Goal: Information Seeking & Learning: Learn about a topic

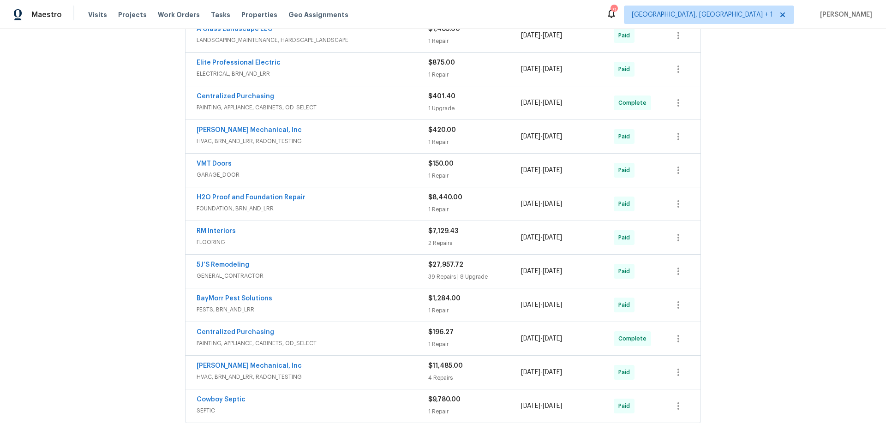
scroll to position [393, 0]
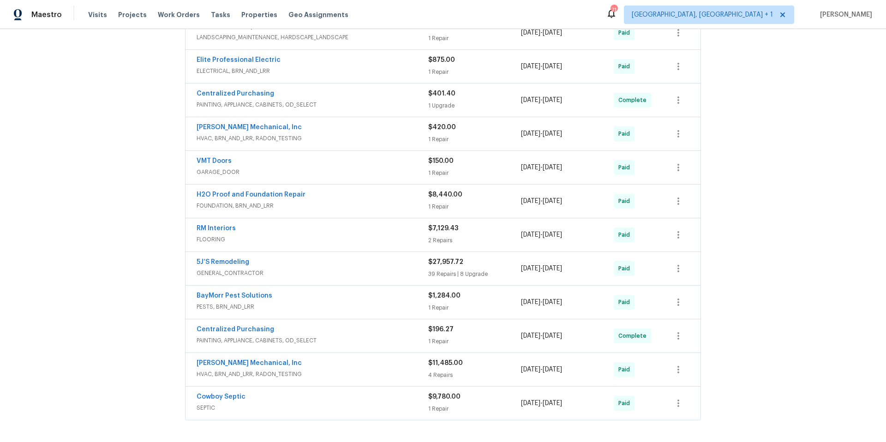
click at [345, 258] on div "5J’S Remodeling" at bounding box center [313, 263] width 232 height 11
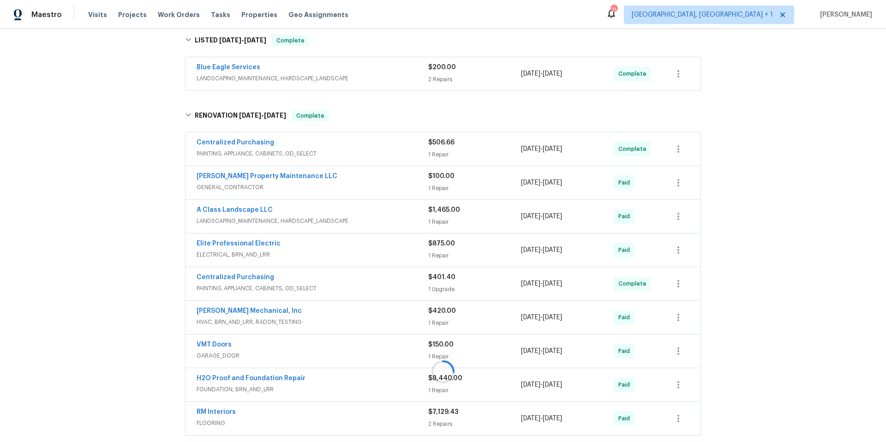
scroll to position [174, 0]
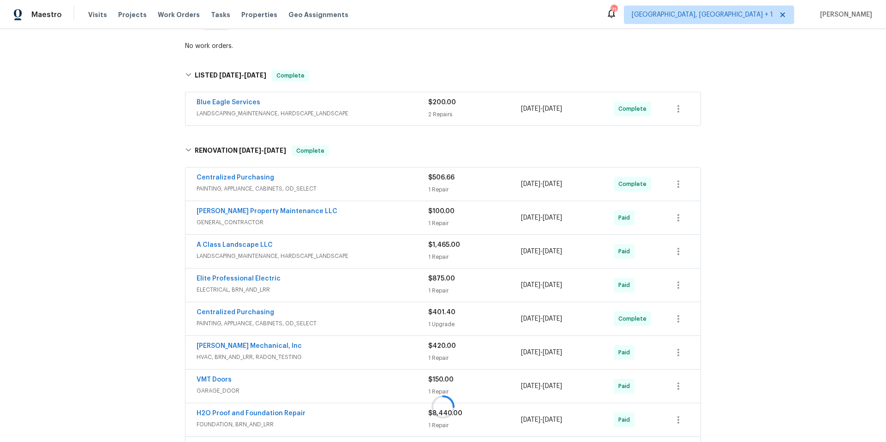
click at [319, 203] on div at bounding box center [443, 406] width 522 height 541
click at [332, 208] on div at bounding box center [443, 406] width 522 height 541
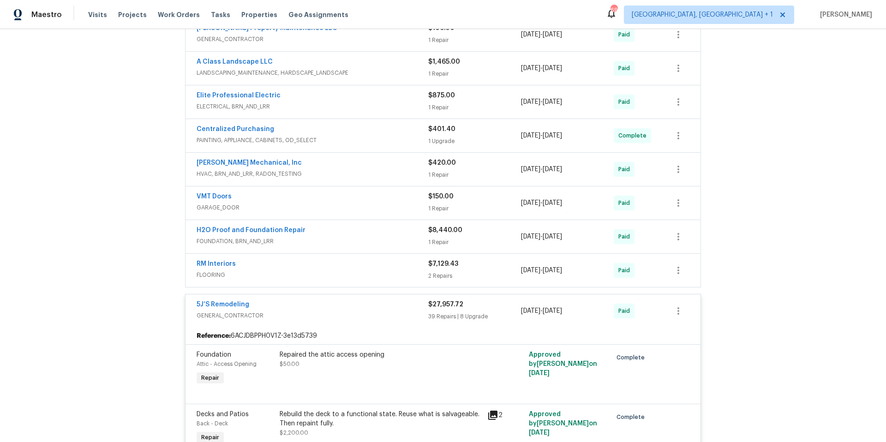
scroll to position [430, 0]
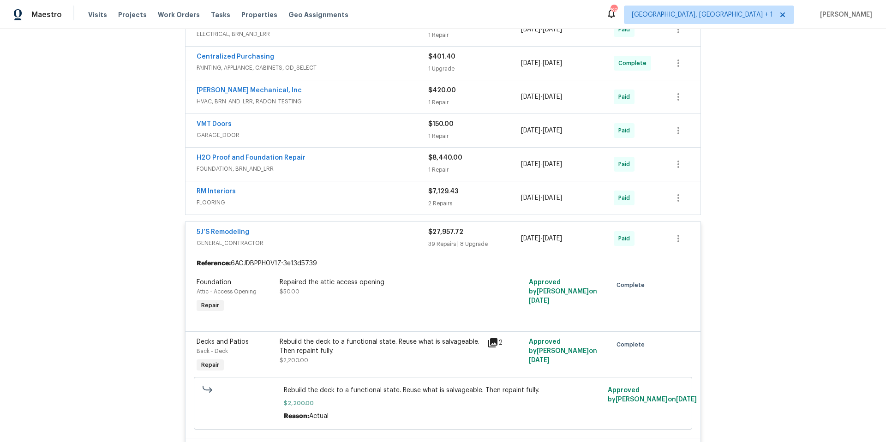
click at [319, 228] on div "5J’S Remodeling" at bounding box center [313, 233] width 232 height 11
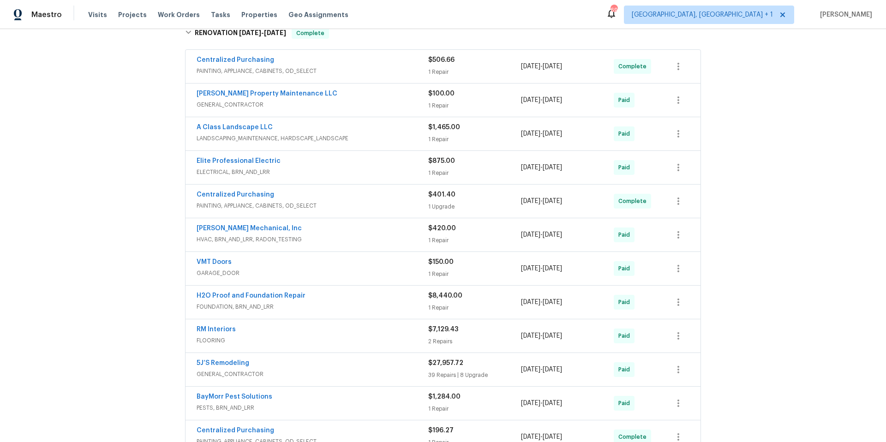
scroll to position [293, 0]
click at [319, 223] on div "[PERSON_NAME] Mechanical, Inc" at bounding box center [313, 228] width 232 height 11
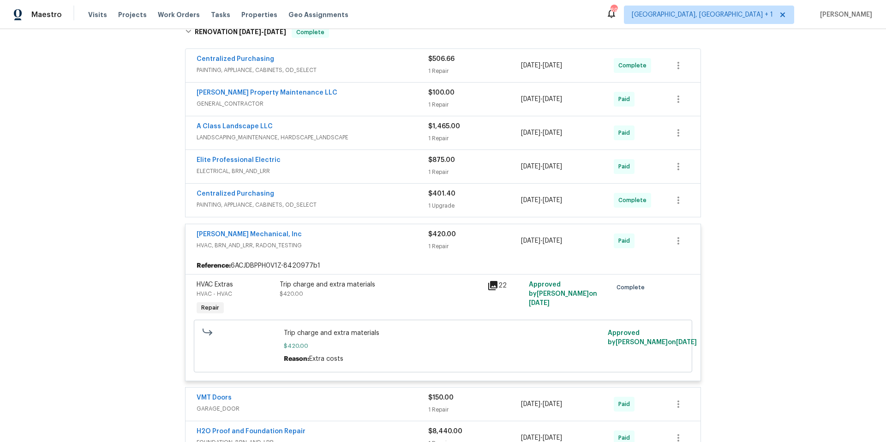
click at [319, 230] on div "[PERSON_NAME] Mechanical, Inc" at bounding box center [313, 235] width 232 height 11
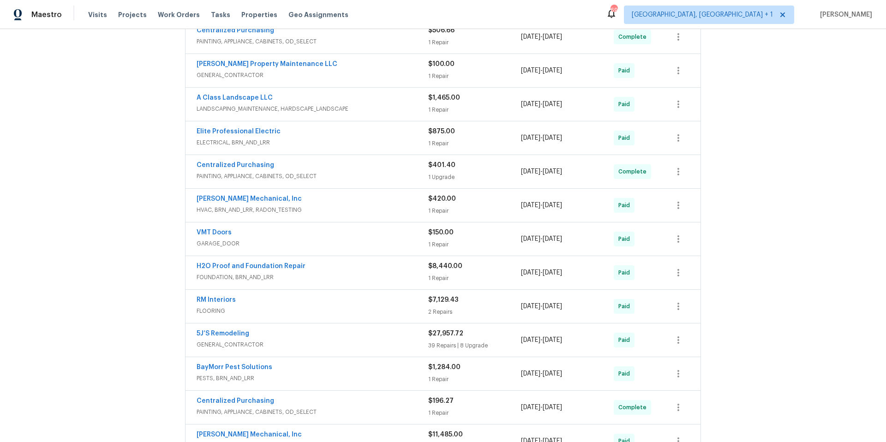
scroll to position [370, 0]
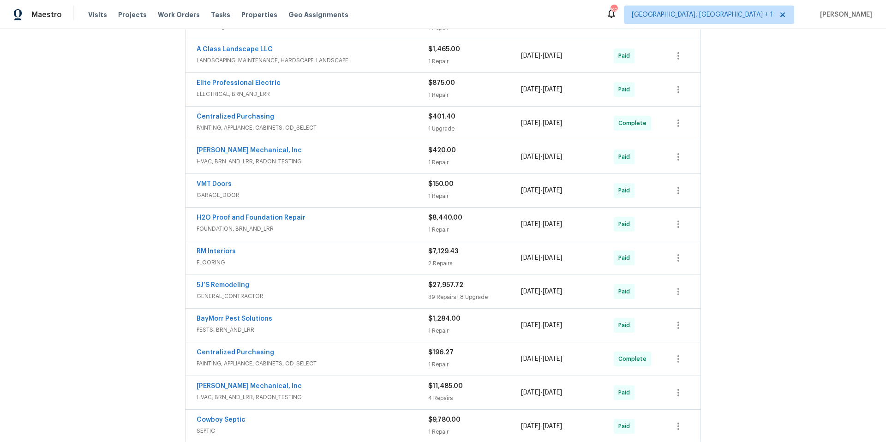
click at [319, 224] on span "FOUNDATION, BRN_AND_LRR" at bounding box center [313, 228] width 232 height 9
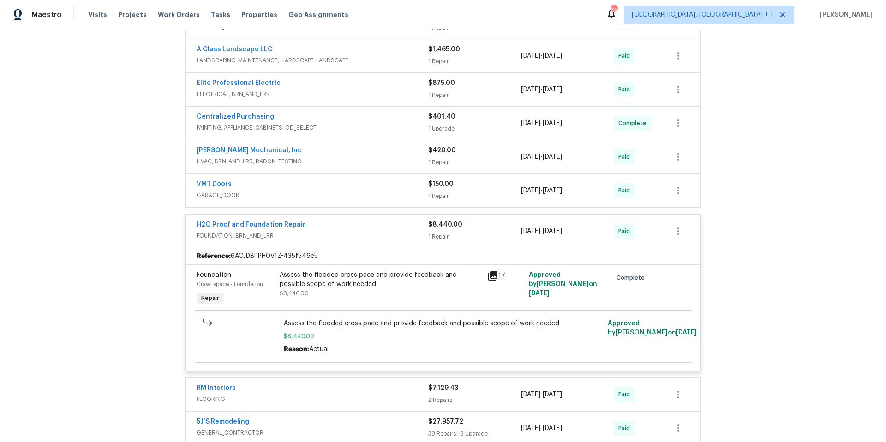
click at [319, 220] on div "H2O Proof and Foundation Repair" at bounding box center [313, 225] width 232 height 11
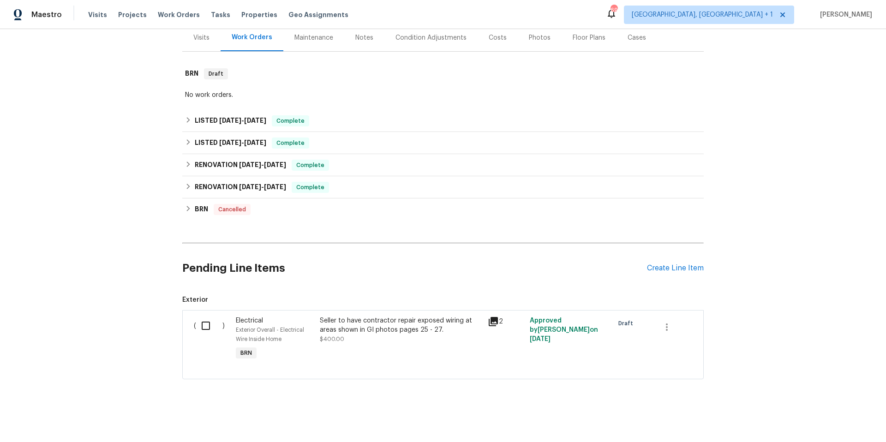
scroll to position [123, 0]
click at [355, 117] on div "LISTED [DATE] - [DATE] Complete" at bounding box center [443, 120] width 516 height 11
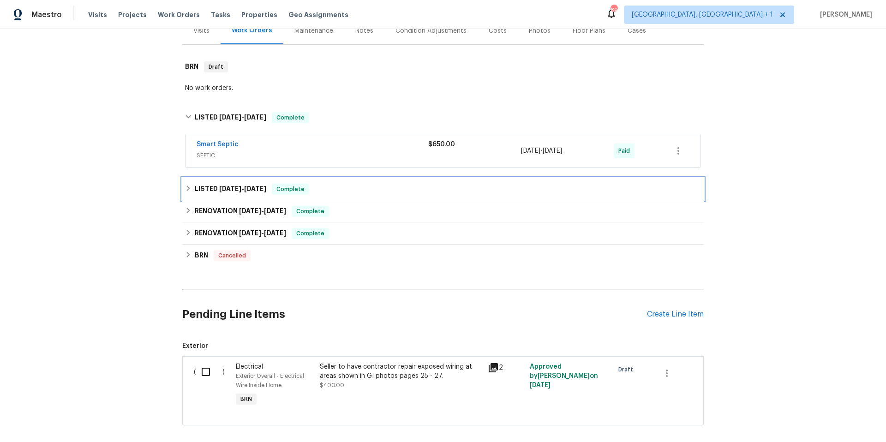
click at [354, 187] on div "LISTED [DATE] - [DATE] Complete" at bounding box center [443, 189] width 516 height 11
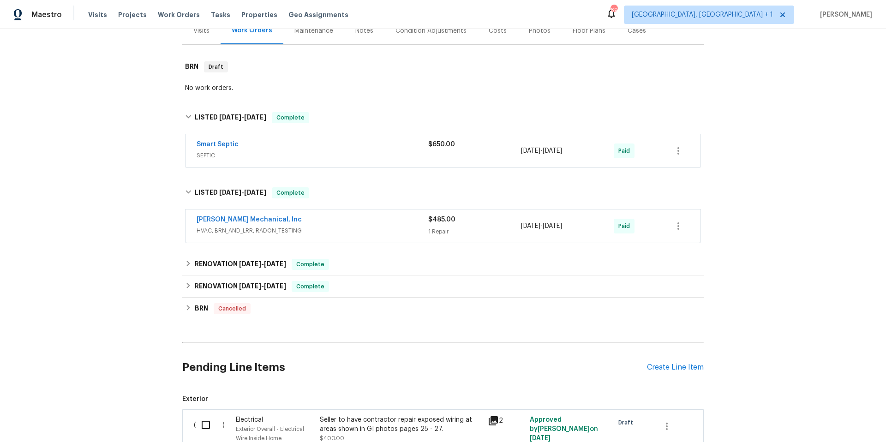
click at [365, 234] on span "HVAC, BRN_AND_LRR, RADON_TESTING" at bounding box center [313, 230] width 232 height 9
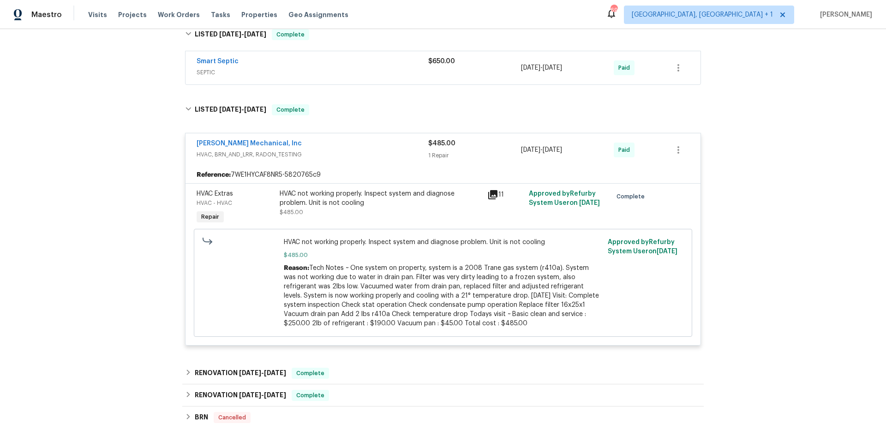
scroll to position [317, 0]
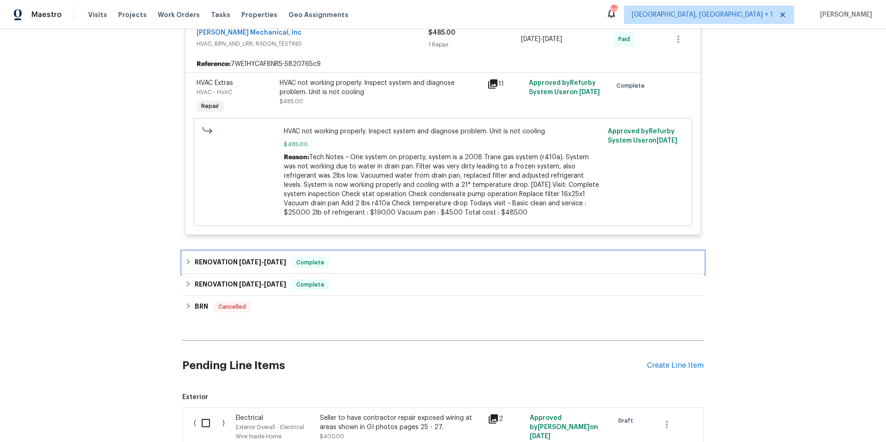
click at [362, 267] on div "RENOVATION [DATE] - [DATE] Complete" at bounding box center [443, 262] width 516 height 11
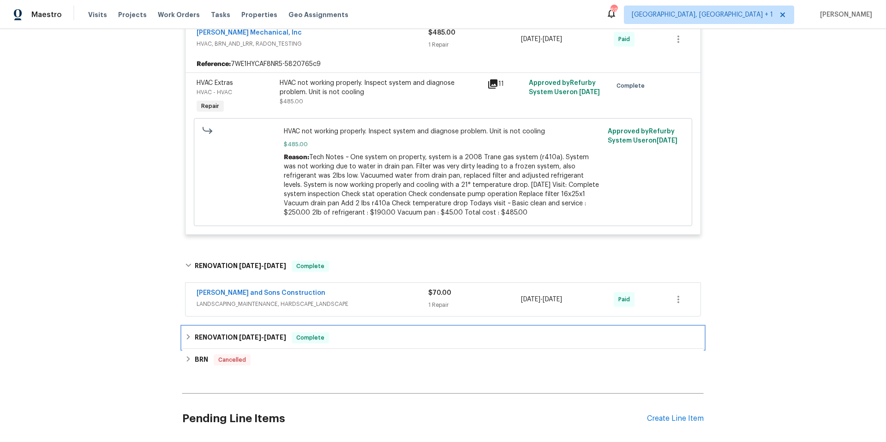
click at [382, 344] on div "RENOVATION [DATE] - [DATE] Complete" at bounding box center [443, 338] width 522 height 22
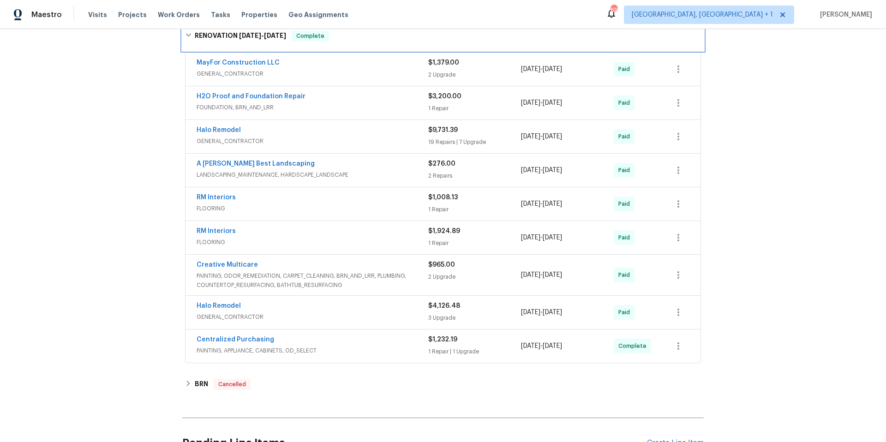
scroll to position [623, 0]
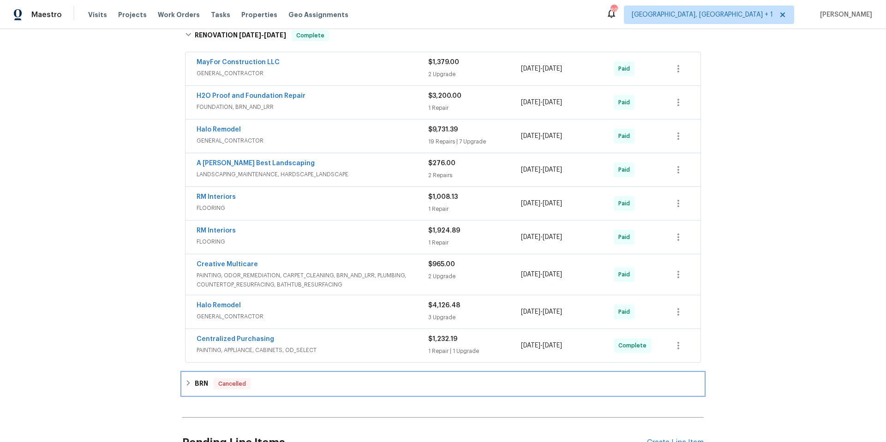
click at [360, 390] on div "BRN Cancelled" at bounding box center [443, 384] width 522 height 22
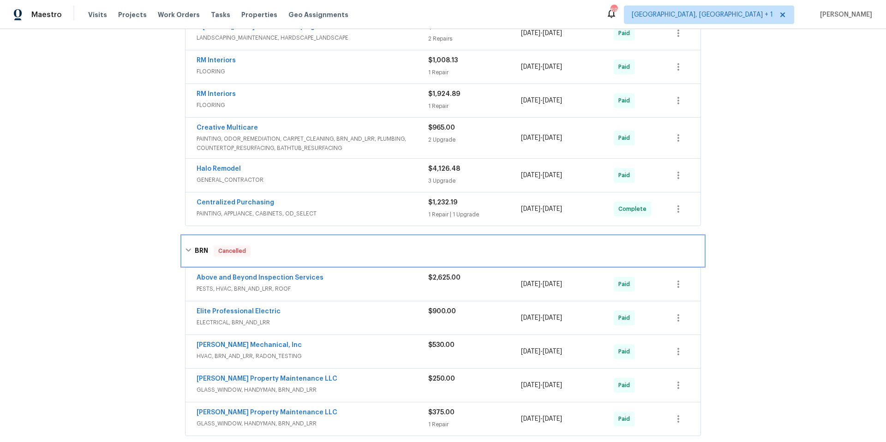
scroll to position [764, 0]
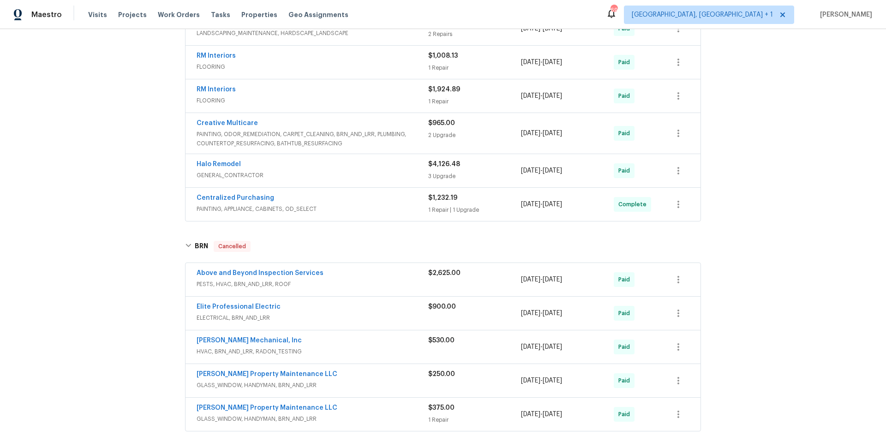
click at [359, 277] on div "Above and Beyond Inspection Services" at bounding box center [313, 274] width 232 height 11
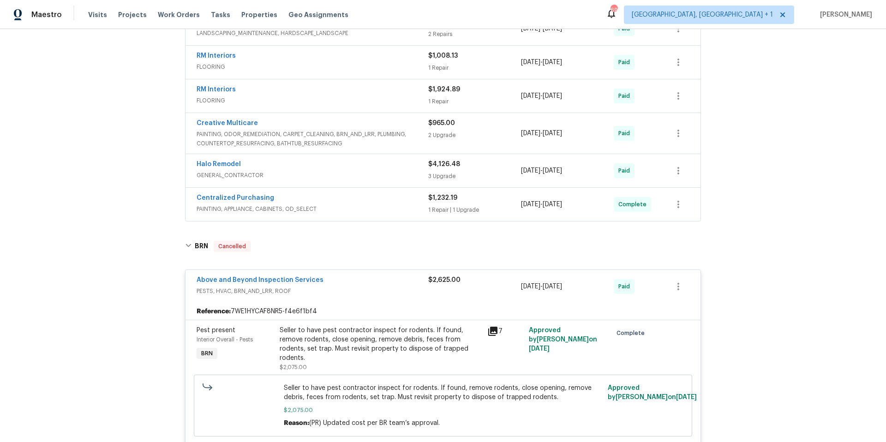
click at [359, 277] on div "Above and Beyond Inspection Services" at bounding box center [313, 281] width 232 height 11
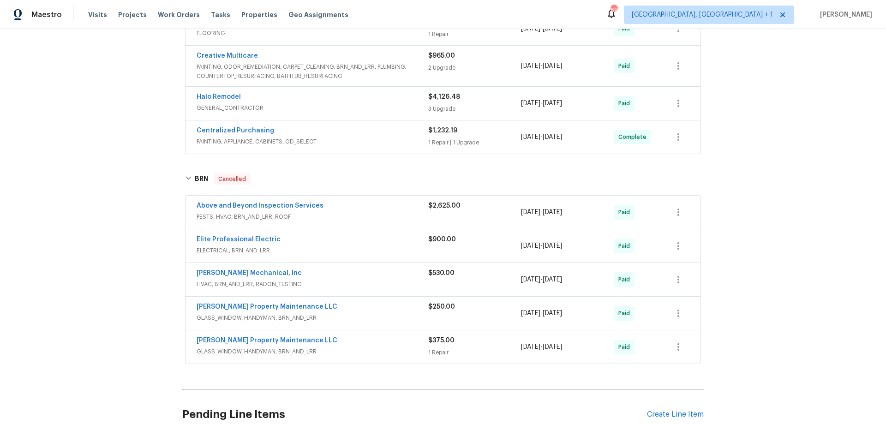
scroll to position [833, 0]
click at [328, 279] on span "HVAC, BRN_AND_LRR, RADON_TESTING" at bounding box center [313, 282] width 232 height 9
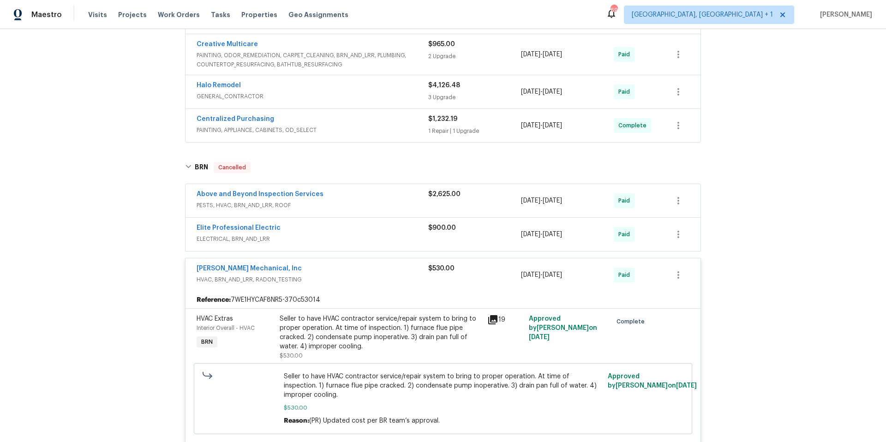
scroll to position [857, 0]
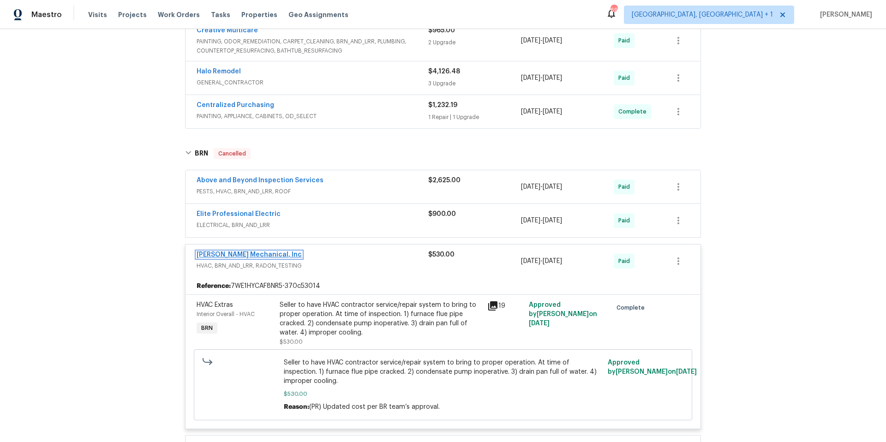
click at [238, 254] on link "[PERSON_NAME] Mechanical, Inc" at bounding box center [249, 255] width 105 height 6
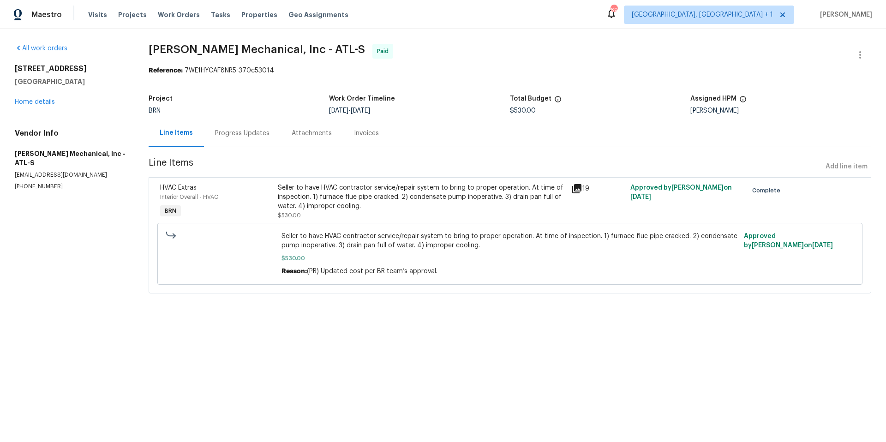
click at [239, 135] on div "Progress Updates" at bounding box center [242, 133] width 54 height 9
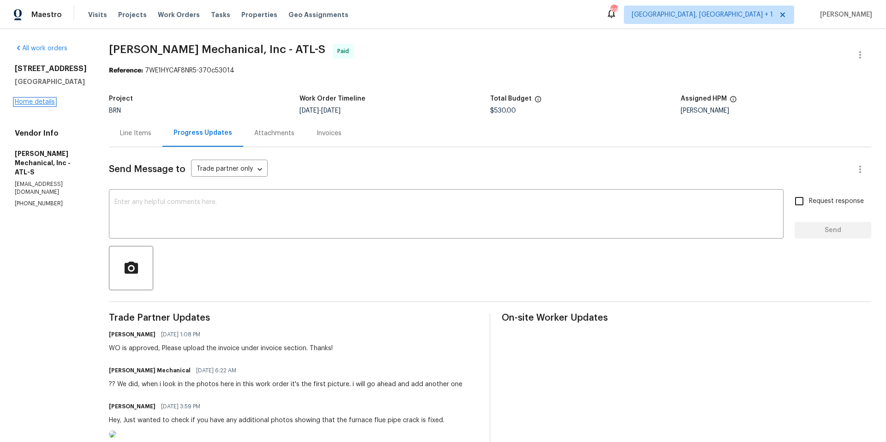
click at [36, 102] on link "Home details" at bounding box center [35, 102] width 40 height 6
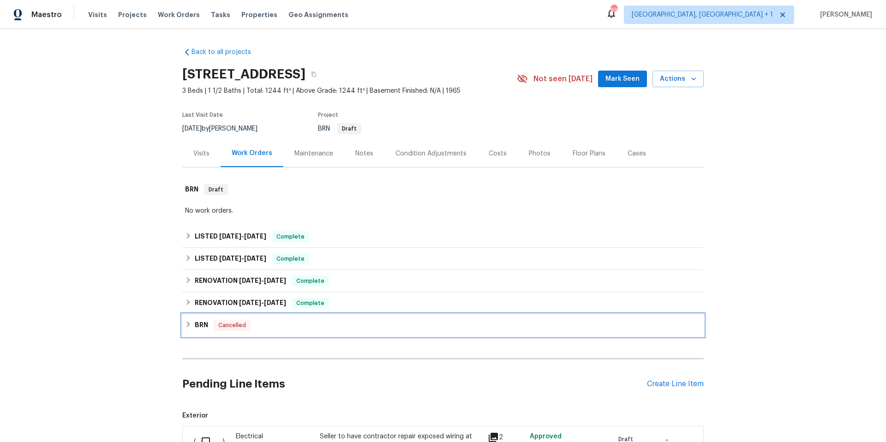
click at [359, 326] on div "BRN Cancelled" at bounding box center [443, 325] width 516 height 11
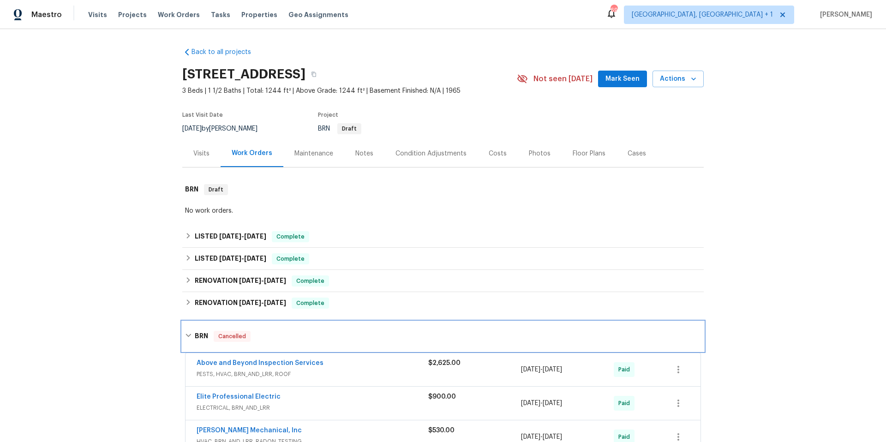
scroll to position [72, 0]
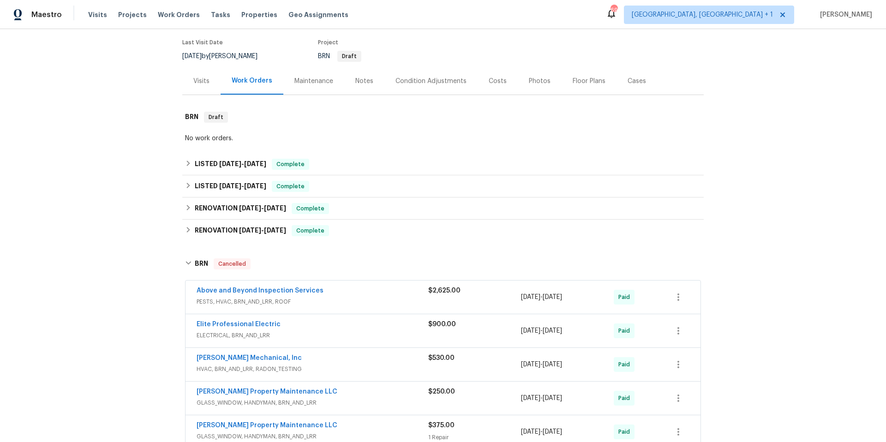
click at [357, 331] on span "ELECTRICAL, BRN_AND_LRR" at bounding box center [313, 335] width 232 height 9
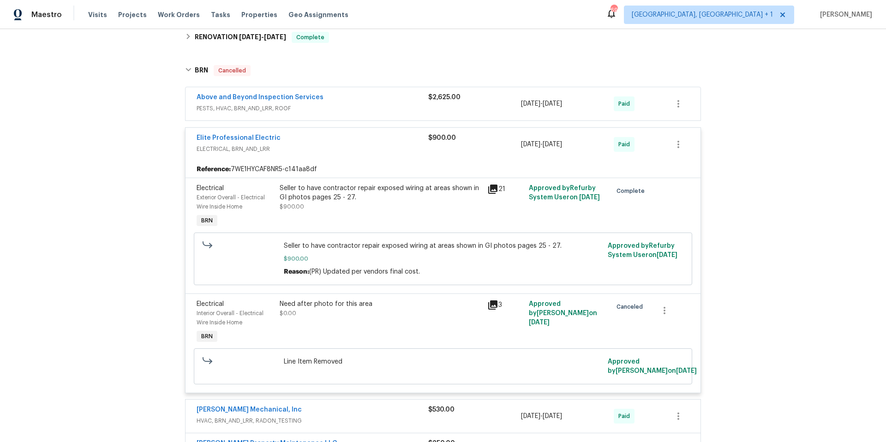
scroll to position [271, 0]
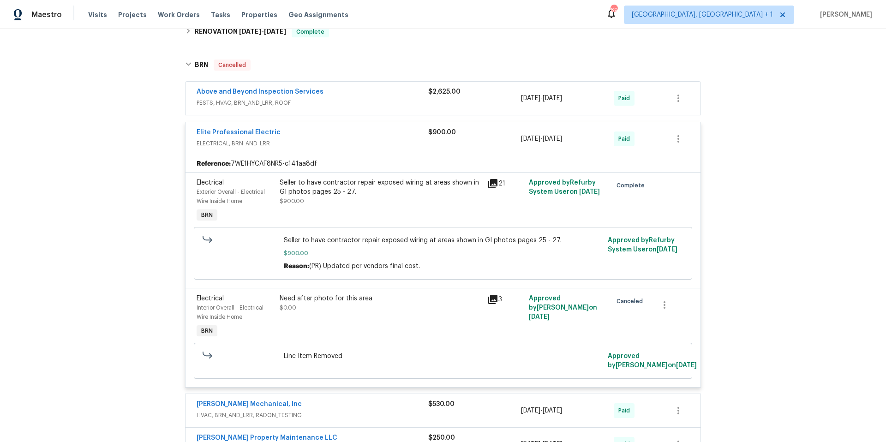
click at [405, 185] on div "Seller to have contractor repair exposed wiring at areas shown in GI photos pag…" at bounding box center [381, 187] width 202 height 18
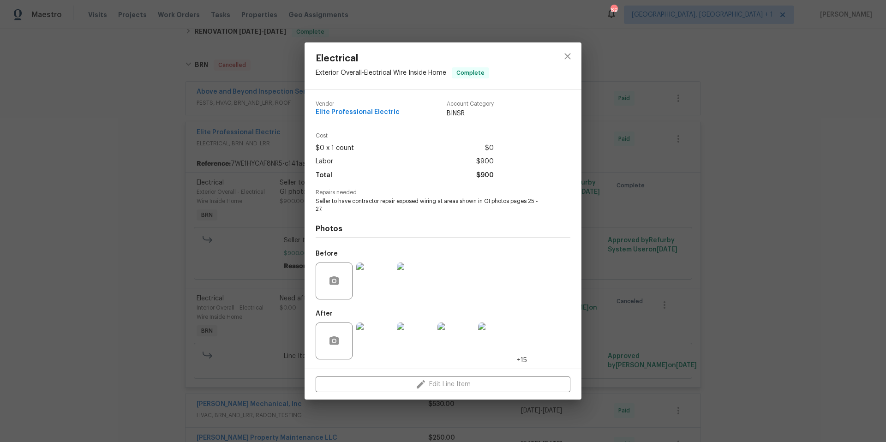
click at [371, 290] on img at bounding box center [374, 281] width 37 height 37
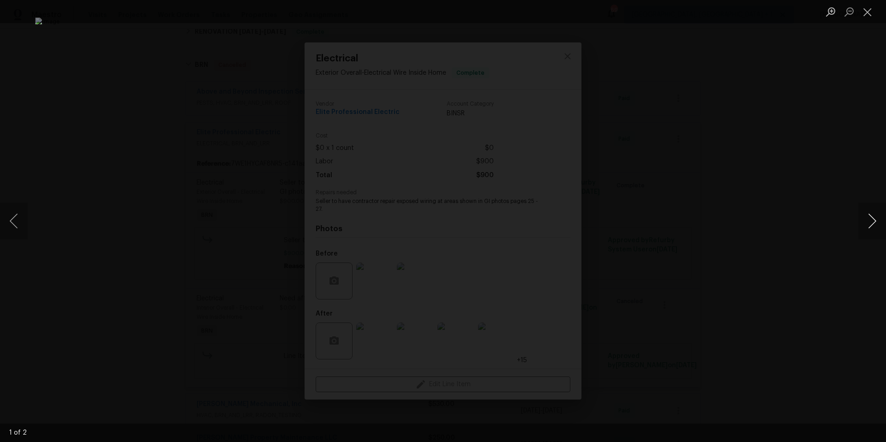
click at [871, 225] on button "Next image" at bounding box center [872, 221] width 28 height 37
click at [865, 13] on button "Close lightbox" at bounding box center [867, 12] width 18 height 16
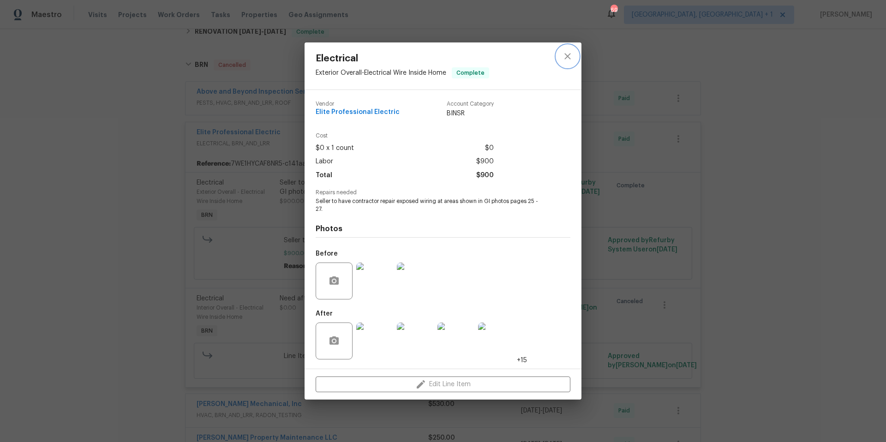
click at [567, 60] on icon "close" at bounding box center [567, 56] width 11 height 11
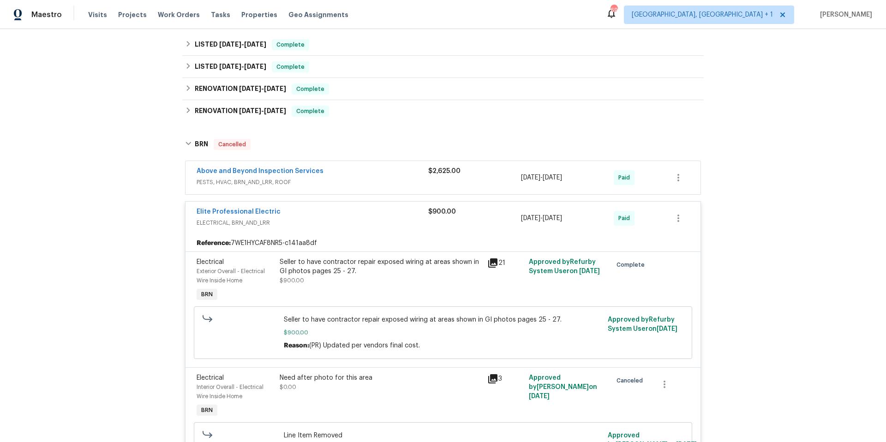
scroll to position [0, 0]
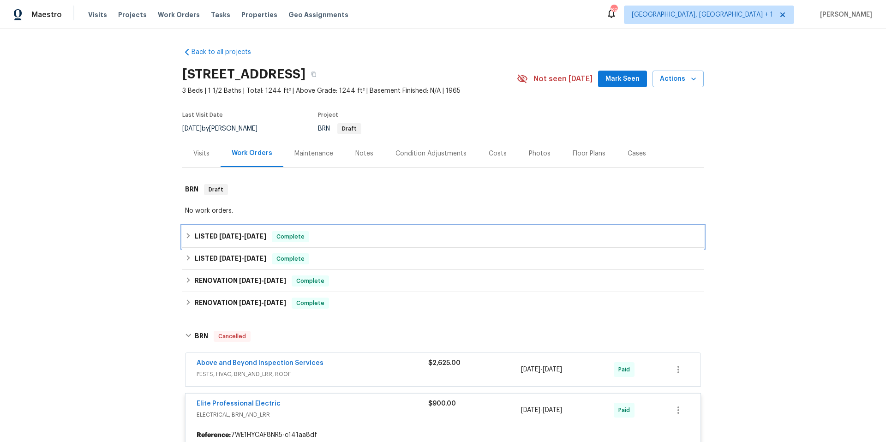
click at [375, 240] on div "LISTED [DATE] - [DATE] Complete" at bounding box center [443, 236] width 516 height 11
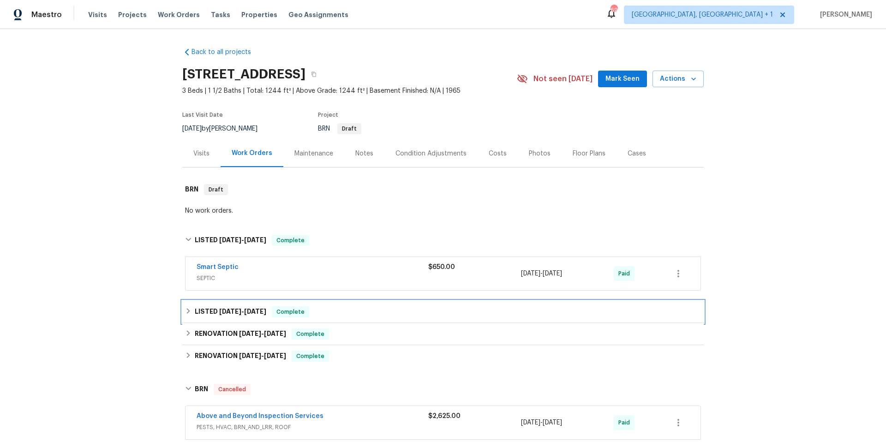
click at [382, 321] on div "LISTED [DATE] - [DATE] Complete" at bounding box center [443, 312] width 522 height 22
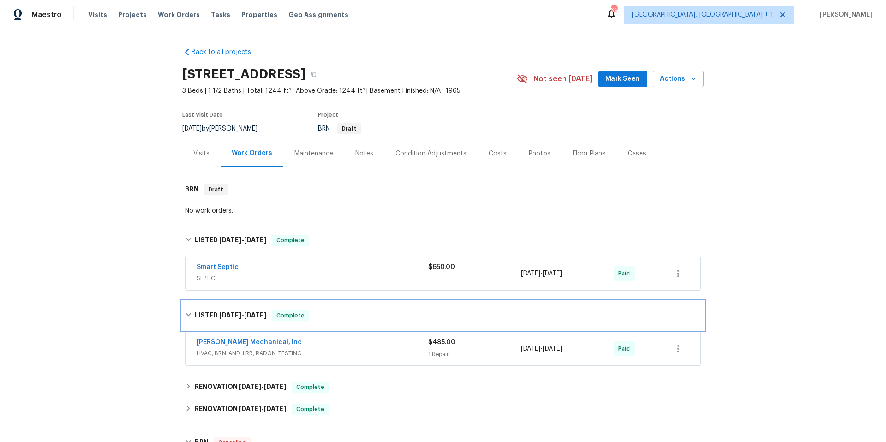
scroll to position [171, 0]
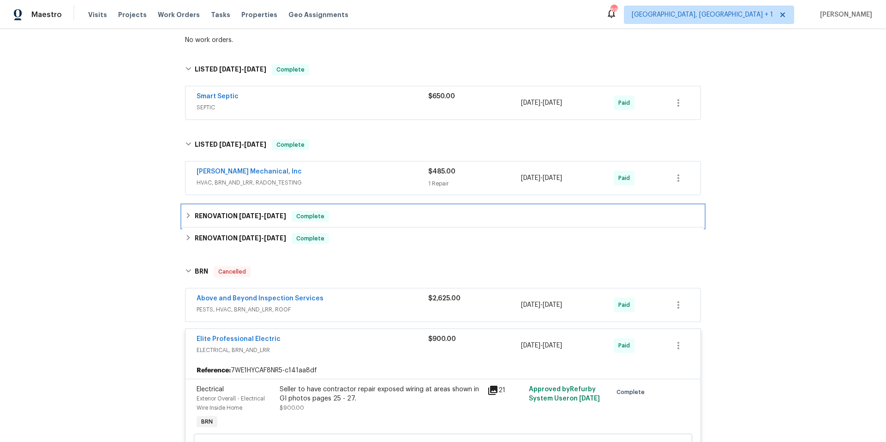
click at [387, 221] on div "RENOVATION [DATE] - [DATE] Complete" at bounding box center [443, 216] width 516 height 11
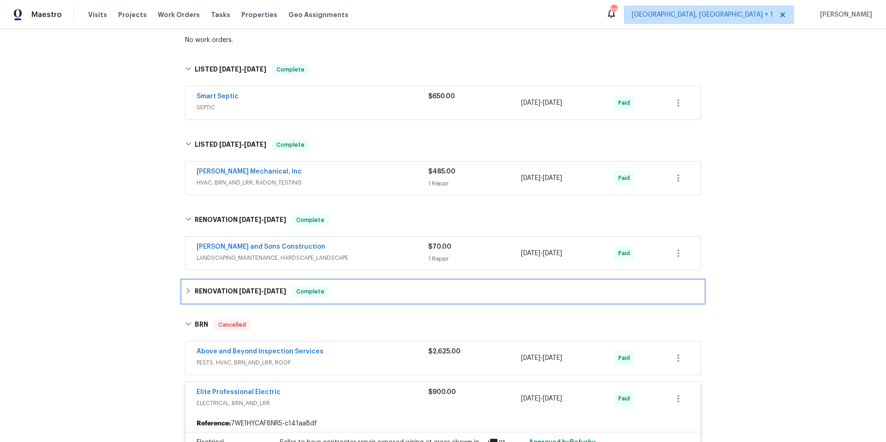
click at [390, 288] on div "RENOVATION [DATE] - [DATE] Complete" at bounding box center [443, 291] width 516 height 11
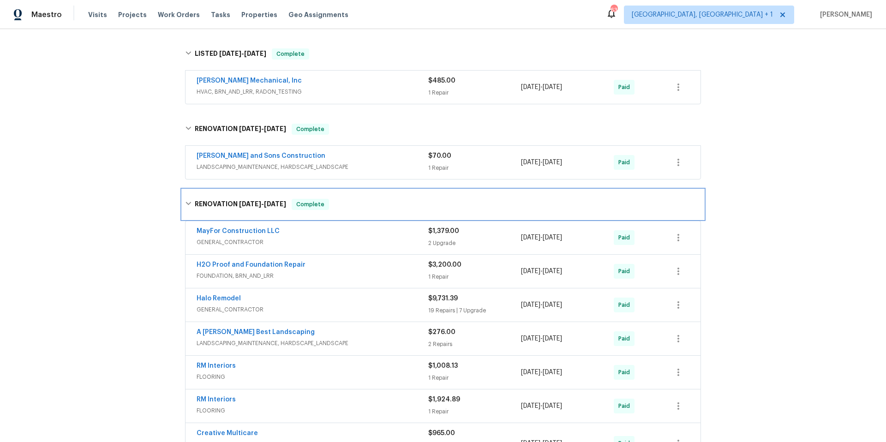
scroll to position [262, 0]
